Goal: Information Seeking & Learning: Learn about a topic

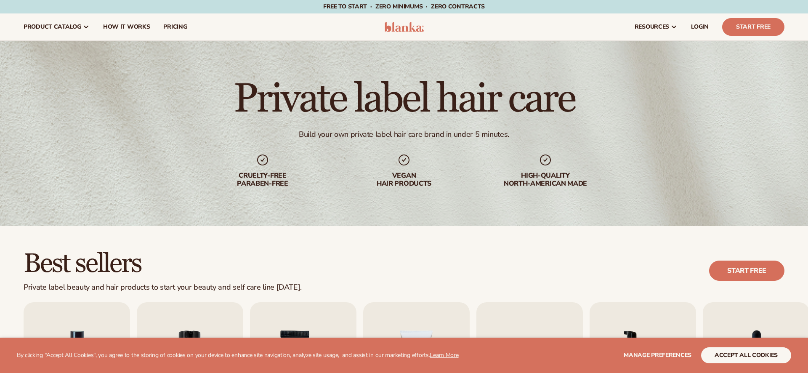
scroll to position [156, 0]
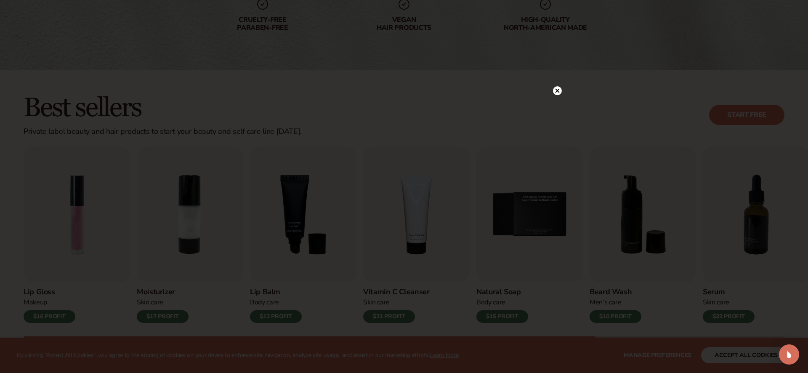
click at [557, 90] on icon at bounding box center [557, 90] width 4 height 4
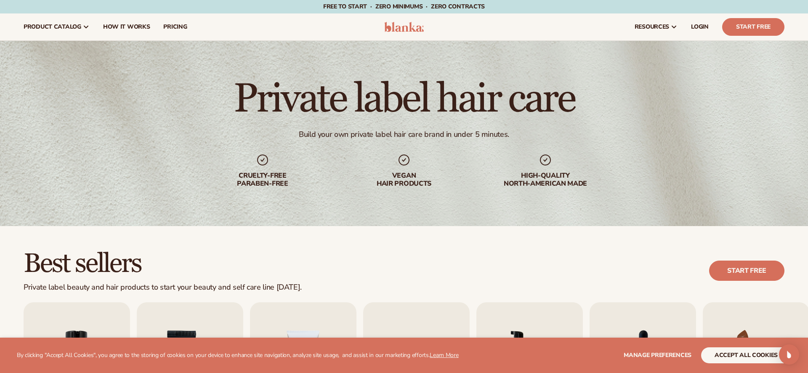
scroll to position [0, 0]
click at [132, 24] on span "How It Works" at bounding box center [126, 27] width 47 height 7
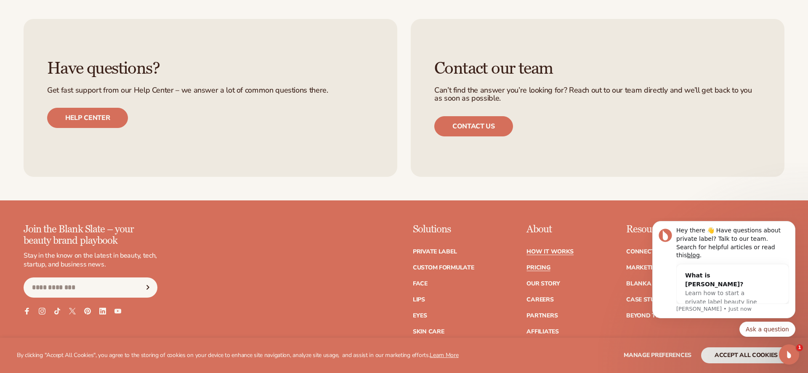
click at [538, 265] on link "Pricing" at bounding box center [538, 268] width 24 height 6
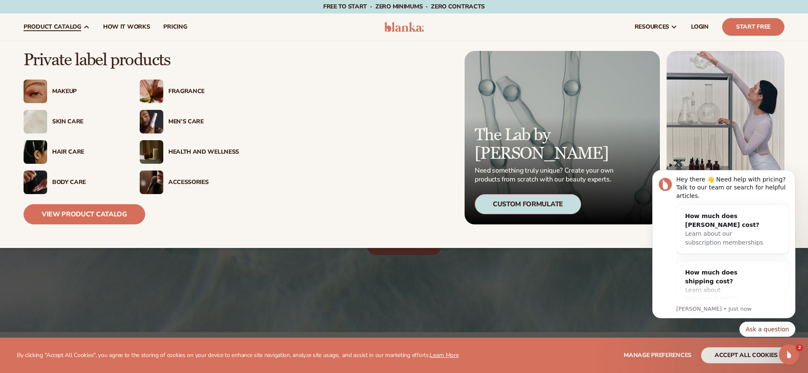
click at [74, 151] on div "Hair Care" at bounding box center [87, 151] width 71 height 7
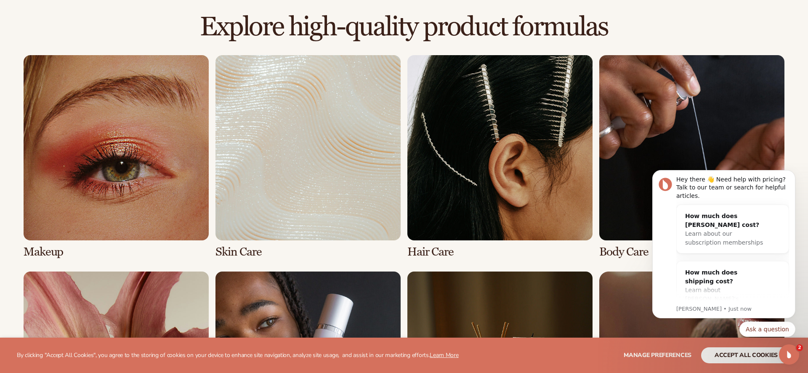
scroll to position [600, 0]
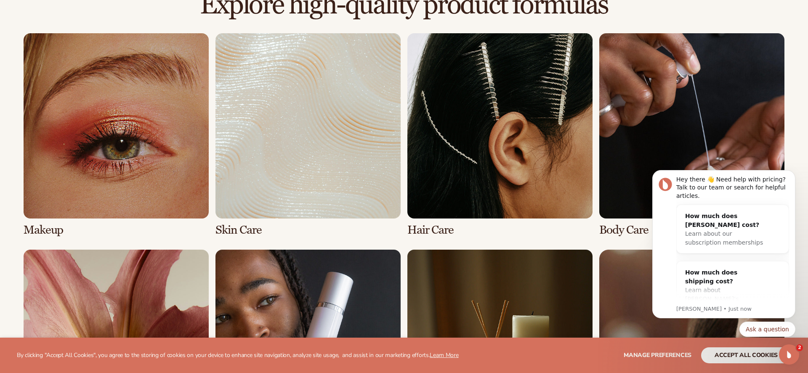
click at [484, 135] on link "3 / 8" at bounding box center [499, 134] width 185 height 203
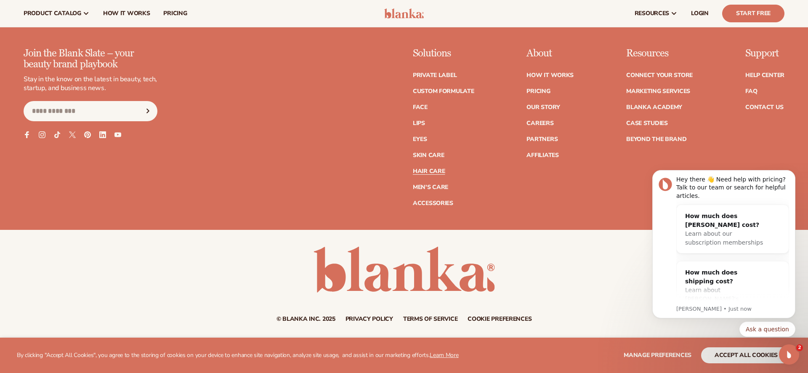
scroll to position [1830, 0]
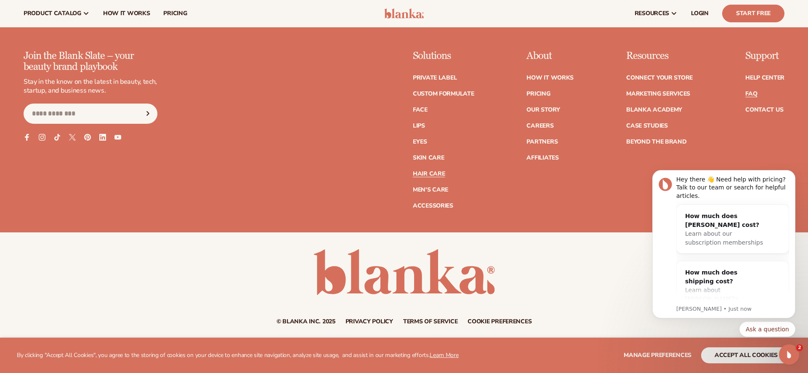
click at [752, 91] on link "FAQ" at bounding box center [751, 94] width 12 height 6
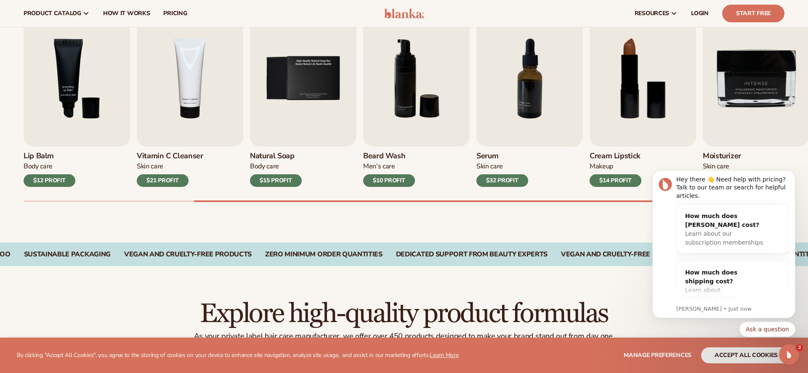
scroll to position [284, 0]
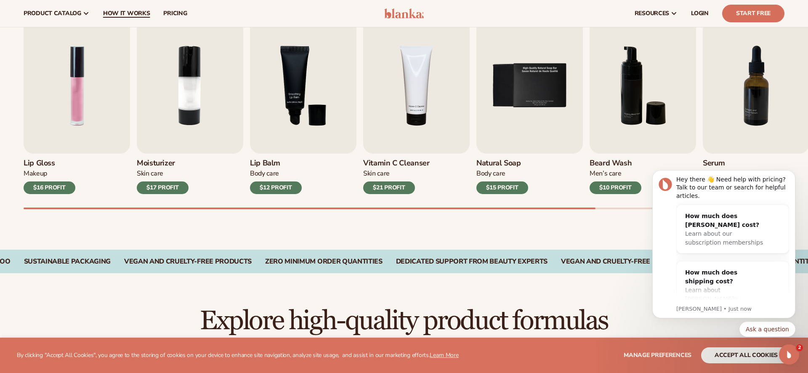
click at [146, 10] on span "How It Works" at bounding box center [126, 13] width 47 height 7
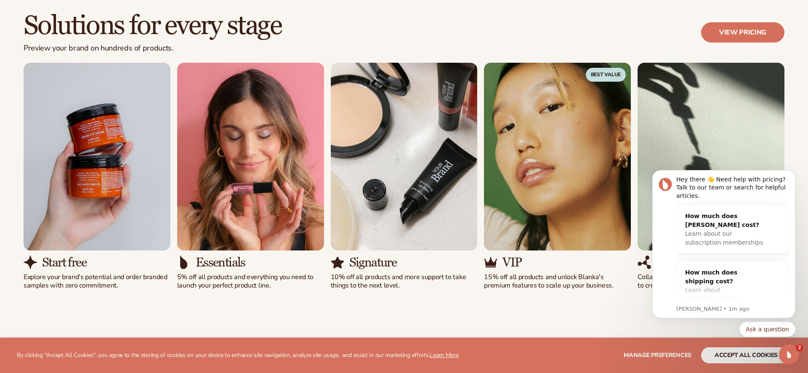
scroll to position [614, 0]
click at [794, 174] on icon "Dismiss notification" at bounding box center [792, 172] width 5 height 5
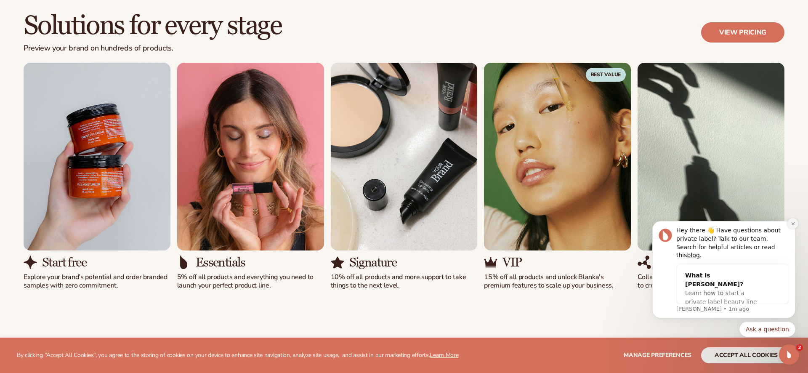
click at [794, 226] on icon "Dismiss notification" at bounding box center [792, 223] width 5 height 5
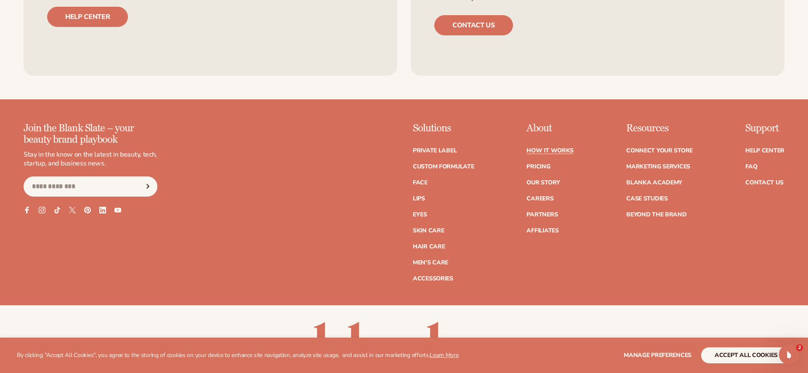
scroll to position [2166, 0]
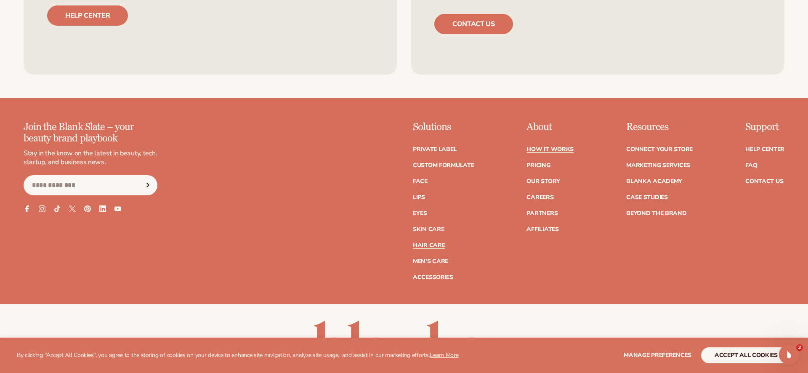
click at [425, 242] on link "Hair Care" at bounding box center [429, 245] width 32 height 6
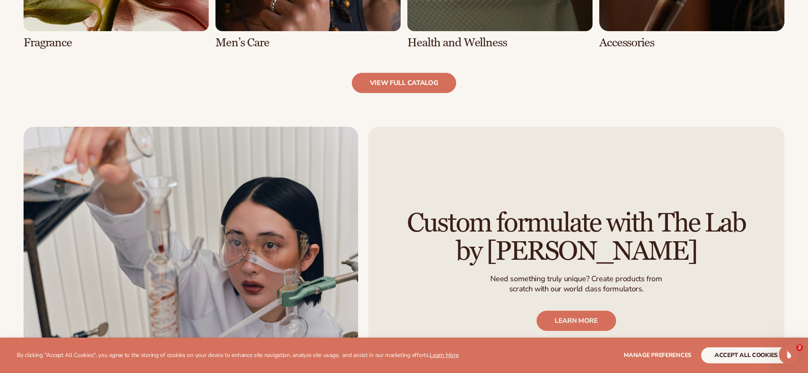
scroll to position [1017, 0]
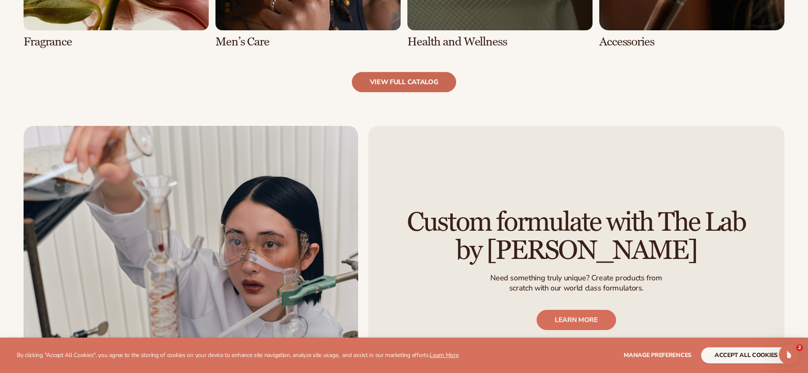
click at [392, 85] on link "view full catalog" at bounding box center [404, 82] width 105 height 20
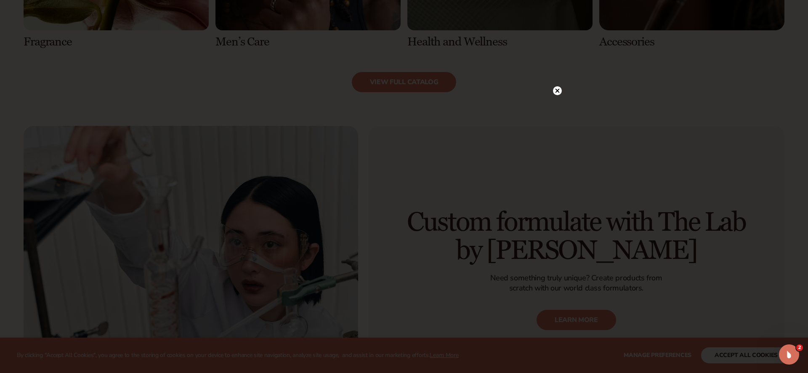
click at [558, 95] on circle at bounding box center [557, 90] width 9 height 9
